Goal: Task Accomplishment & Management: Use online tool/utility

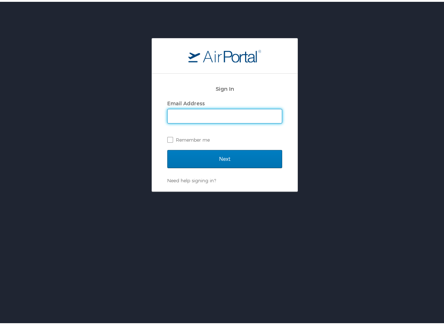
type input "[EMAIL_ADDRESS][DOMAIN_NAME][US_STATE]"
click at [200, 139] on label "Remember me" at bounding box center [224, 138] width 115 height 11
click at [172, 139] on input "Remember me" at bounding box center [169, 137] width 5 height 5
checkbox input "true"
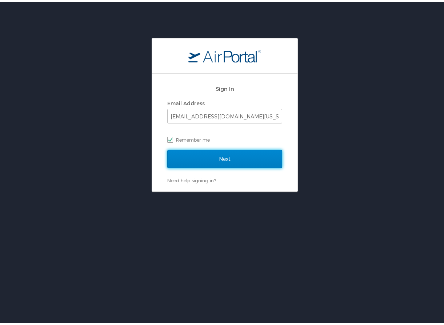
click at [202, 154] on input "Next" at bounding box center [224, 157] width 115 height 18
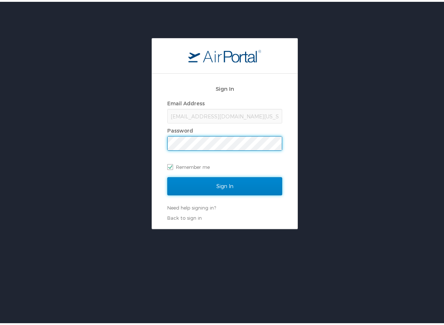
click at [224, 181] on input "Sign In" at bounding box center [224, 185] width 115 height 18
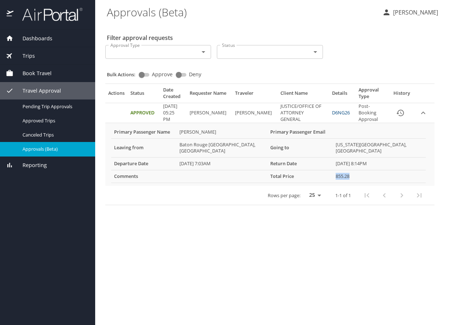
drag, startPoint x: 352, startPoint y: 170, endPoint x: 335, endPoint y: 171, distance: 16.4
click at [335, 171] on td "855.28" at bounding box center [379, 176] width 93 height 13
copy td "855.28"
click at [336, 112] on link "D6NG26" at bounding box center [341, 112] width 18 height 7
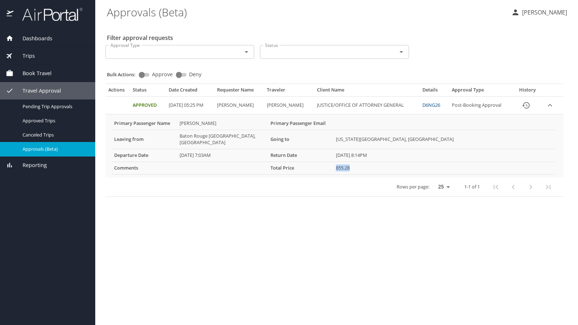
click at [250, 193] on div "Actions Status Date Created Requester Name Traveler Client Name Details Approva…" at bounding box center [335, 137] width 464 height 125
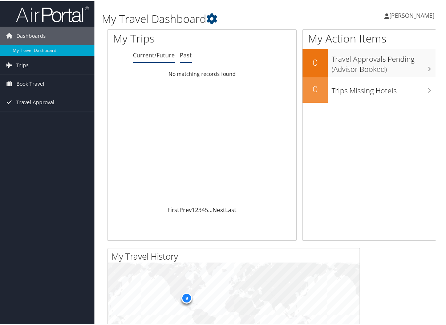
click at [184, 58] on link "Past" at bounding box center [186, 54] width 12 height 8
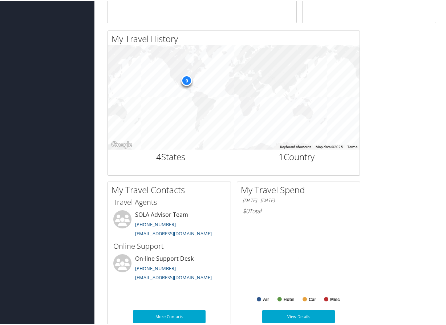
scroll to position [218, 0]
click at [168, 155] on h2 "4 States" at bounding box center [170, 155] width 115 height 12
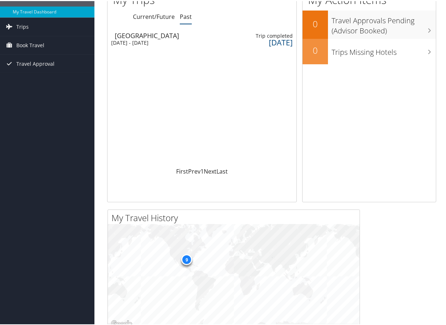
scroll to position [0, 0]
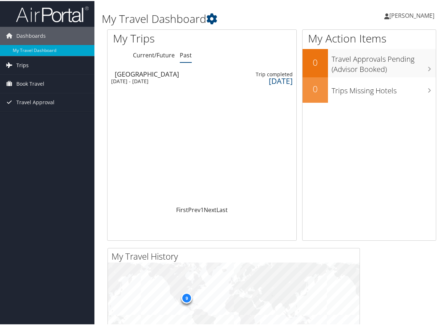
click at [25, 61] on span "Trips" at bounding box center [22, 64] width 12 height 18
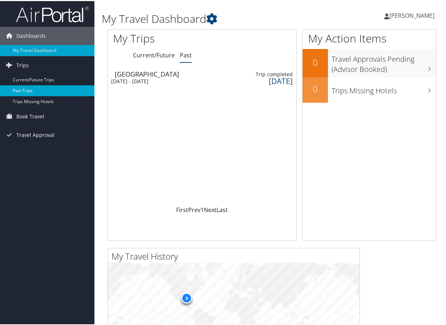
click at [25, 87] on link "Past Trips" at bounding box center [47, 89] width 95 height 11
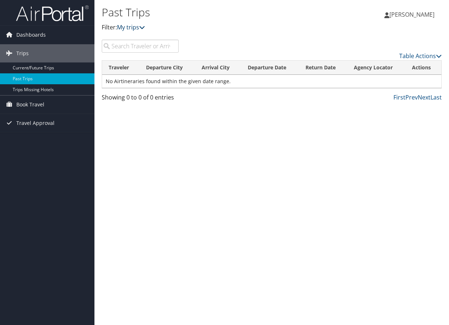
click at [137, 29] on link "My trips" at bounding box center [131, 27] width 28 height 8
click at [47, 40] on link "Dashboards" at bounding box center [47, 35] width 95 height 18
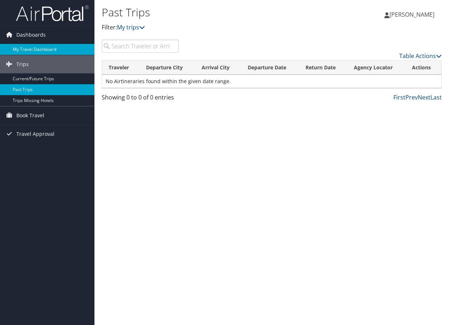
click at [43, 52] on link "My Travel Dashboard" at bounding box center [47, 49] width 95 height 11
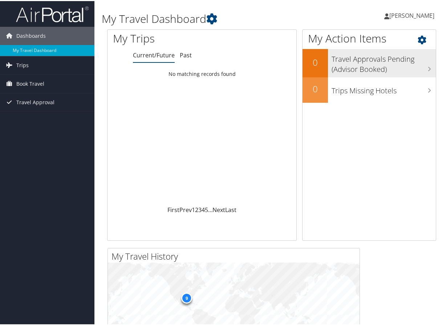
click at [400, 62] on h3 "Travel Approvals Pending (Advisor Booked)" at bounding box center [384, 61] width 104 height 24
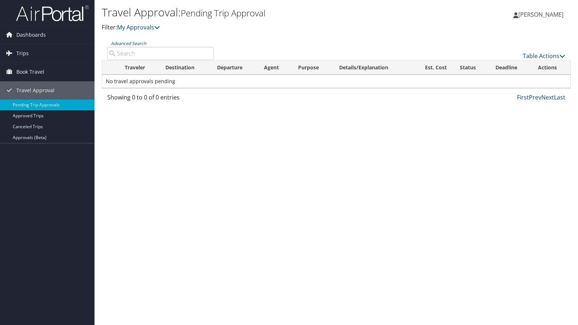
click at [143, 32] on div "Travel Approval: Pending Trip Approval Filter: My Approvals" at bounding box center [258, 22] width 313 height 36
click at [39, 114] on link "Approved Trips" at bounding box center [47, 116] width 95 height 11
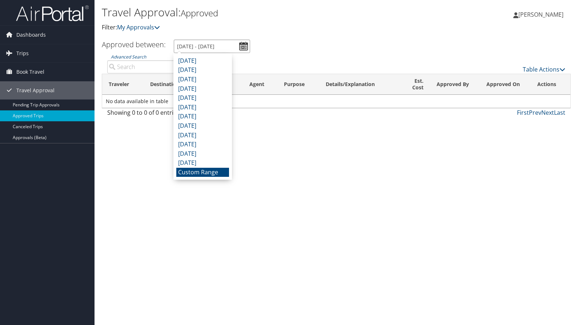
click at [237, 42] on input "[DATE] - [DATE]" at bounding box center [212, 46] width 76 height 13
click at [220, 60] on li "[DATE]" at bounding box center [202, 60] width 53 height 9
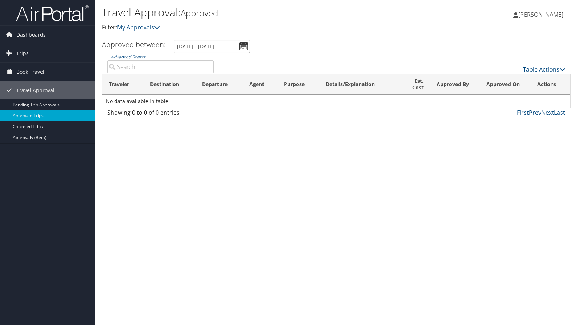
click at [244, 45] on input "[DATE] - [DATE]" at bounding box center [212, 46] width 76 height 13
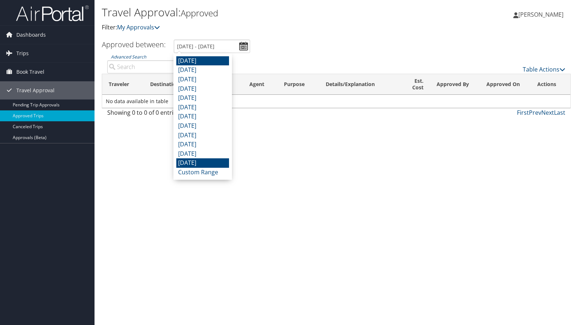
click at [210, 160] on li "[DATE]" at bounding box center [202, 162] width 53 height 9
type input "[DATE] - [DATE]"
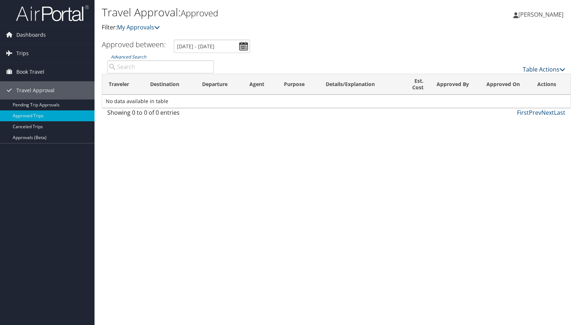
click at [543, 67] on link "Table Actions" at bounding box center [544, 69] width 43 height 8
click at [494, 43] on div at bounding box center [289, 162] width 578 height 325
click at [35, 33] on span "Dashboards" at bounding box center [30, 35] width 29 height 18
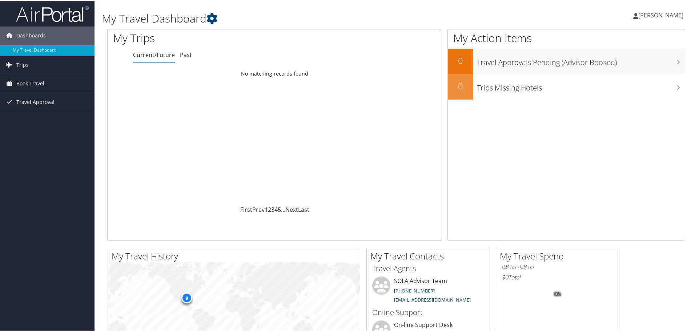
click at [28, 80] on span "Book Travel" at bounding box center [30, 83] width 28 height 18
click at [30, 103] on link "Book/Manage Online Trips" at bounding box center [47, 108] width 95 height 11
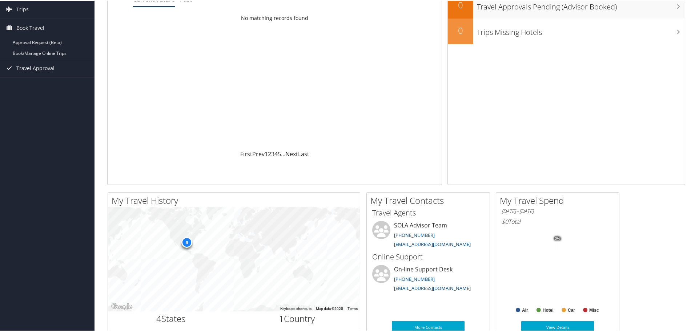
scroll to position [73, 0]
